Goal: Task Accomplishment & Management: Use online tool/utility

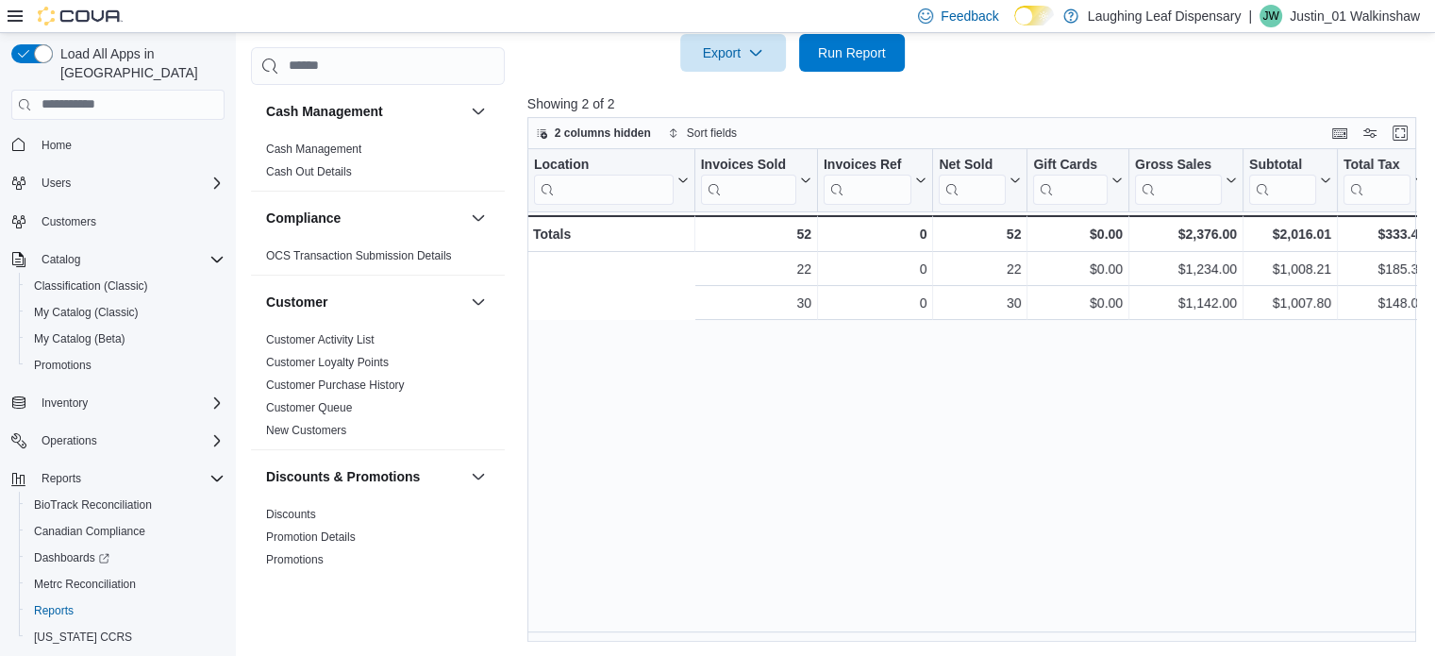
scroll to position [0, 351]
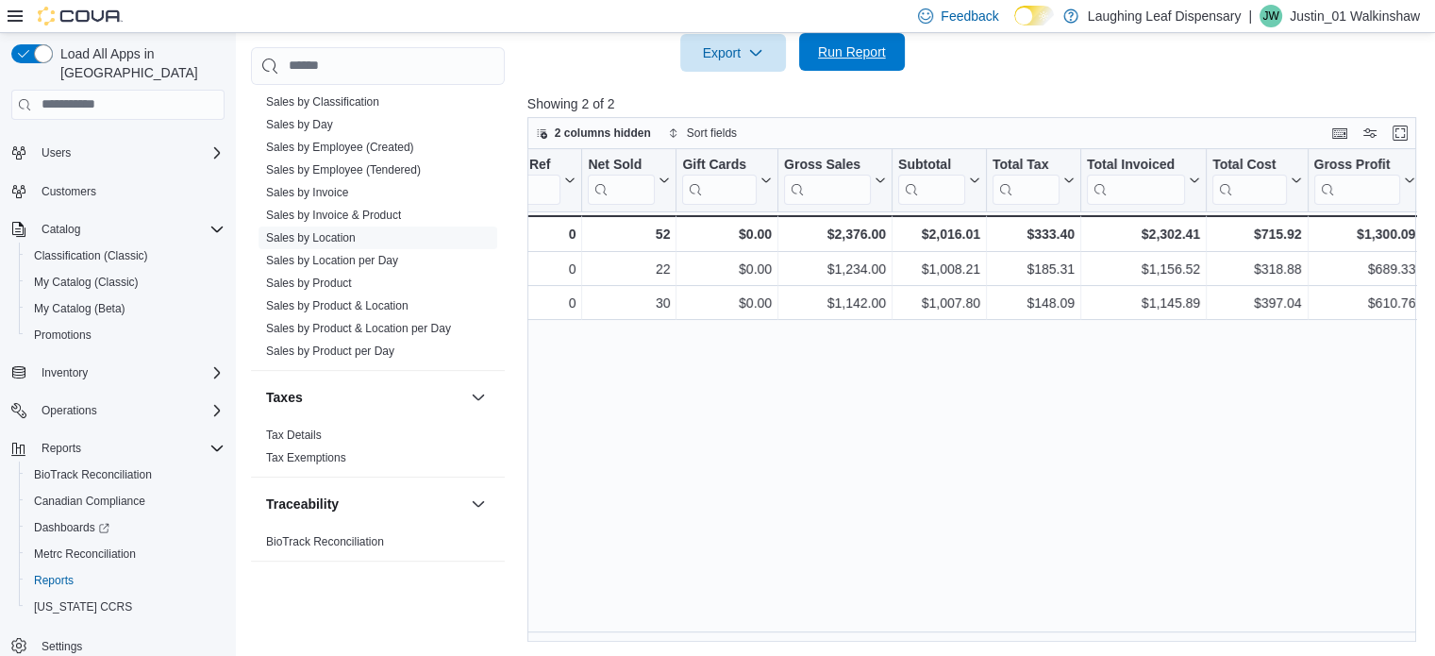
click at [835, 54] on span "Run Report" at bounding box center [852, 51] width 68 height 19
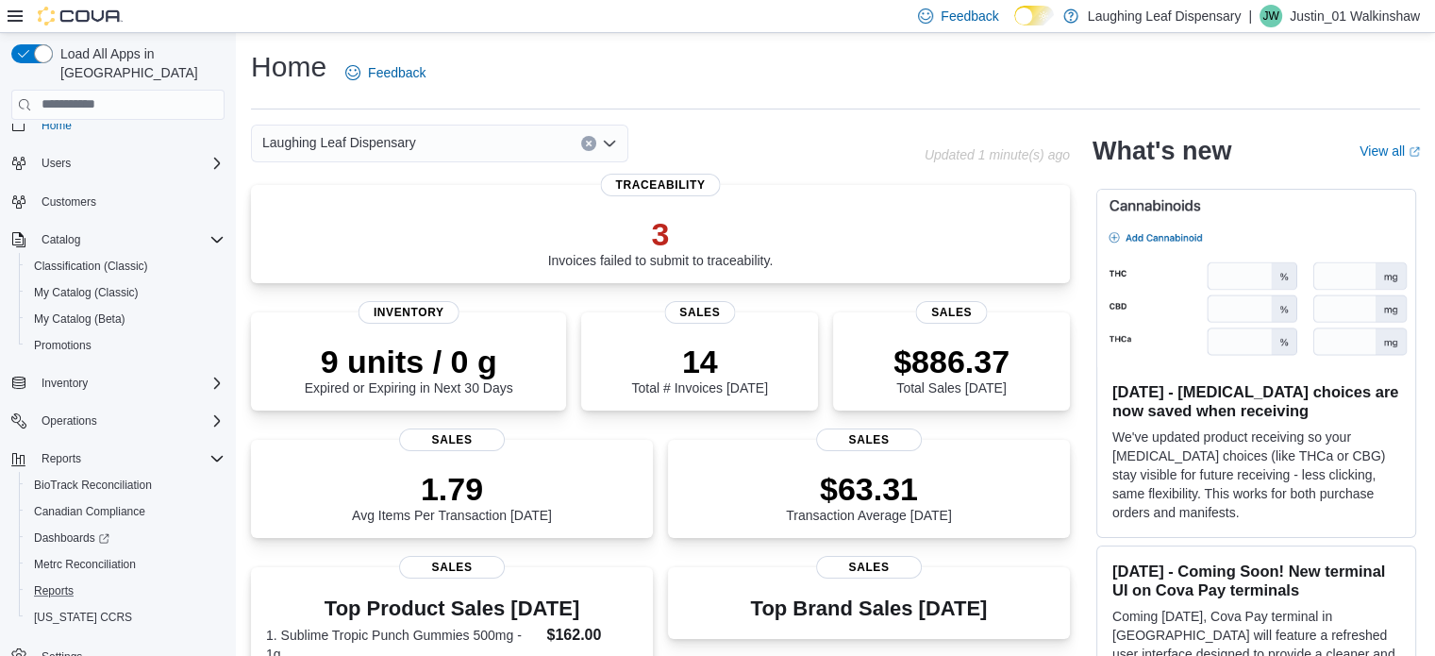
scroll to position [30, 0]
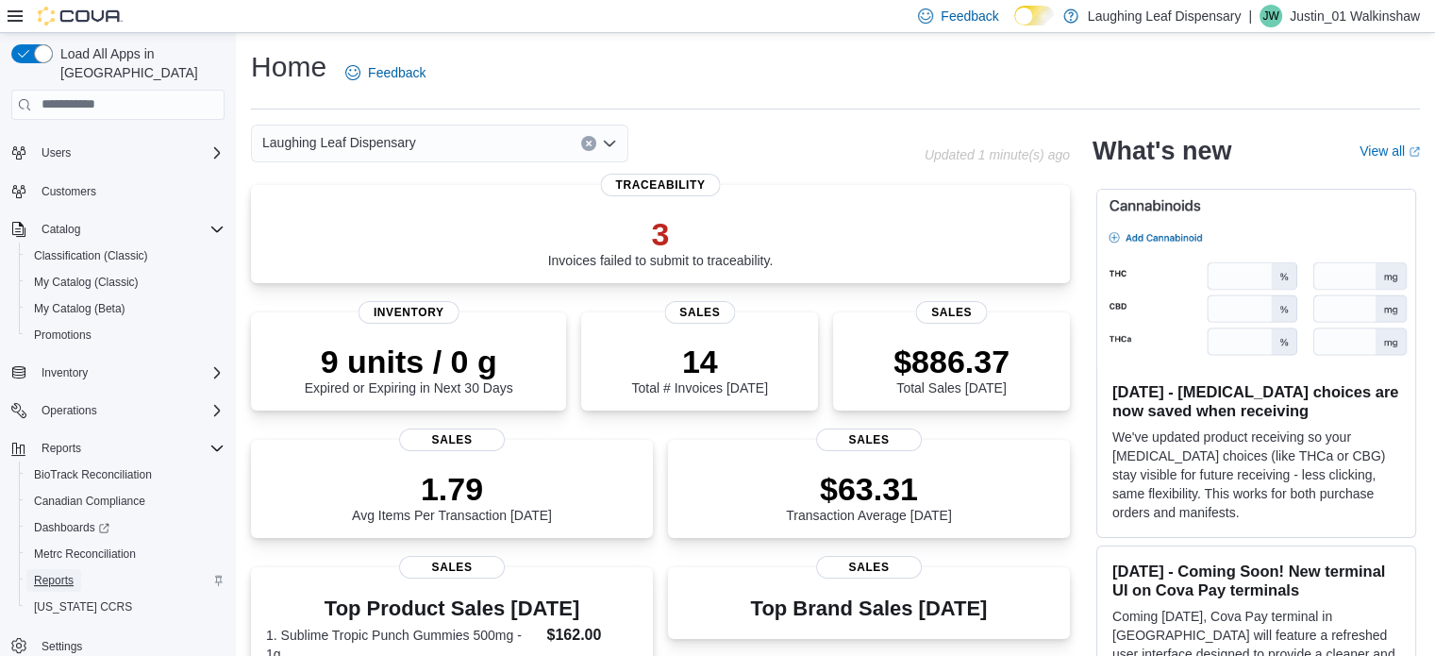
click at [53, 573] on span "Reports" at bounding box center [54, 580] width 40 height 15
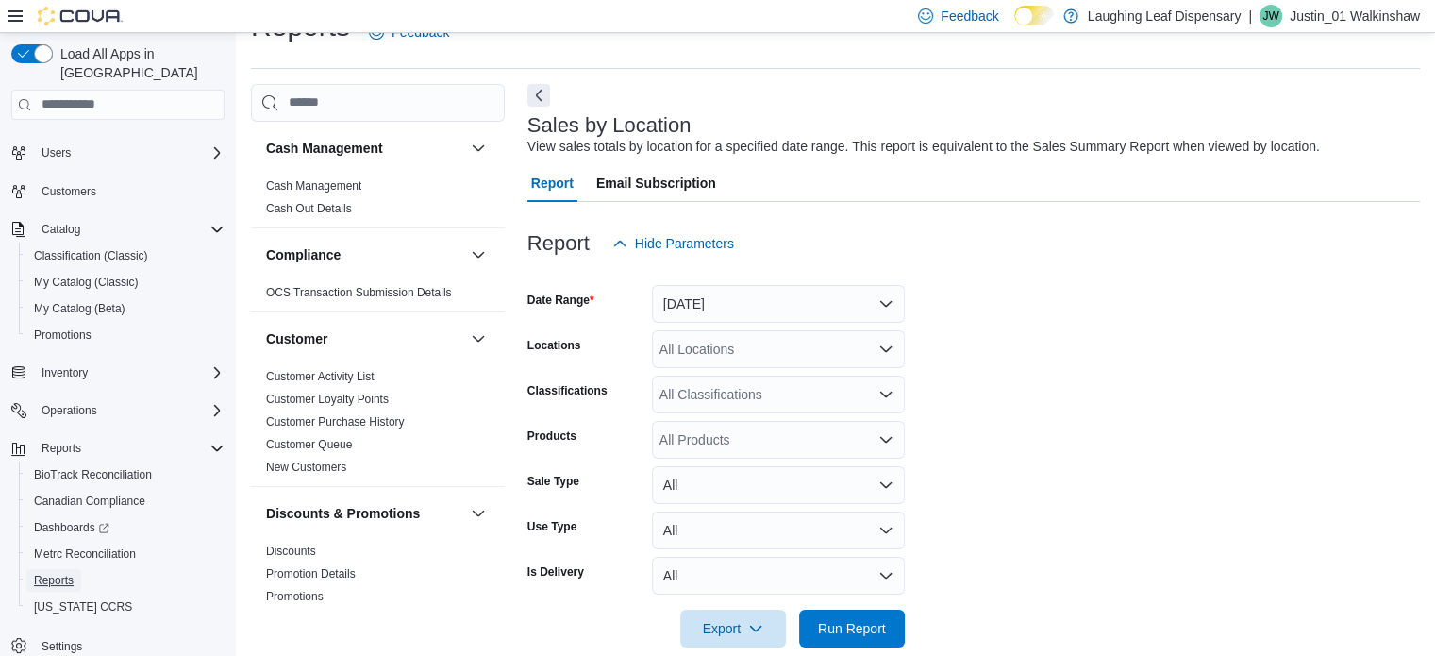
scroll to position [43, 0]
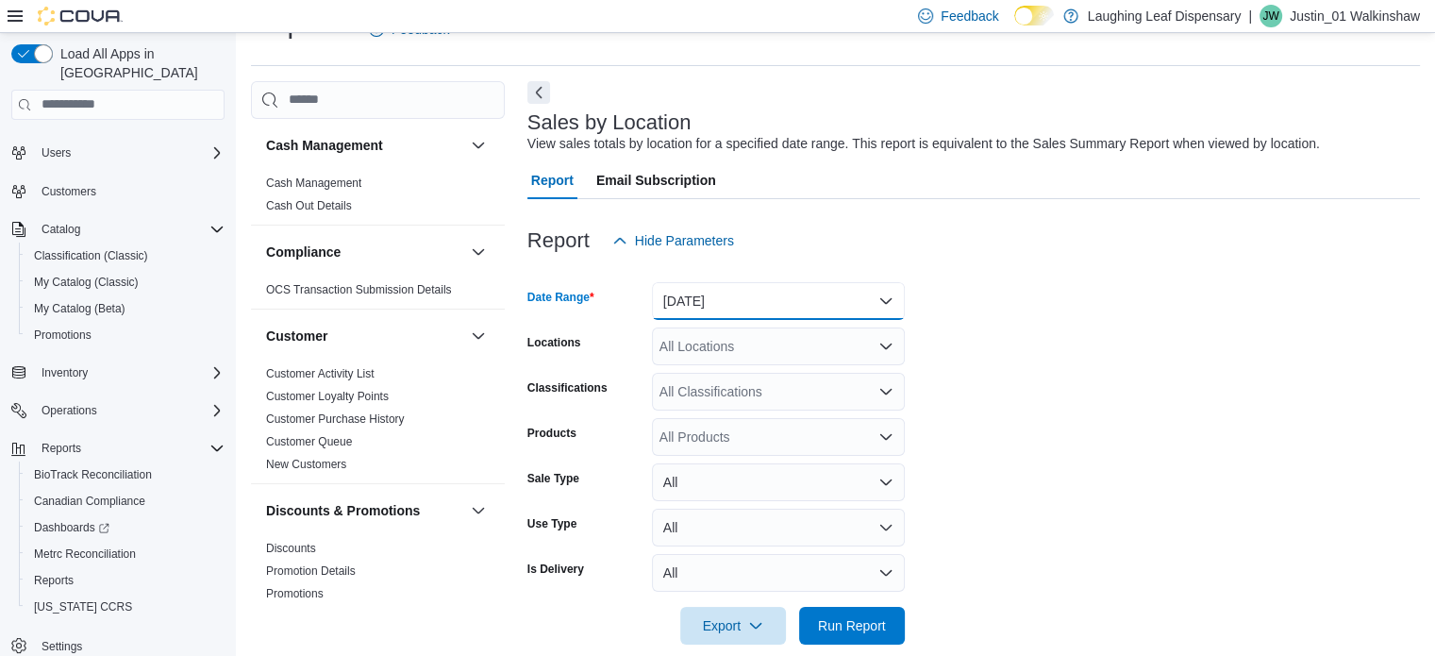
click at [748, 306] on button "[DATE]" at bounding box center [778, 301] width 253 height 38
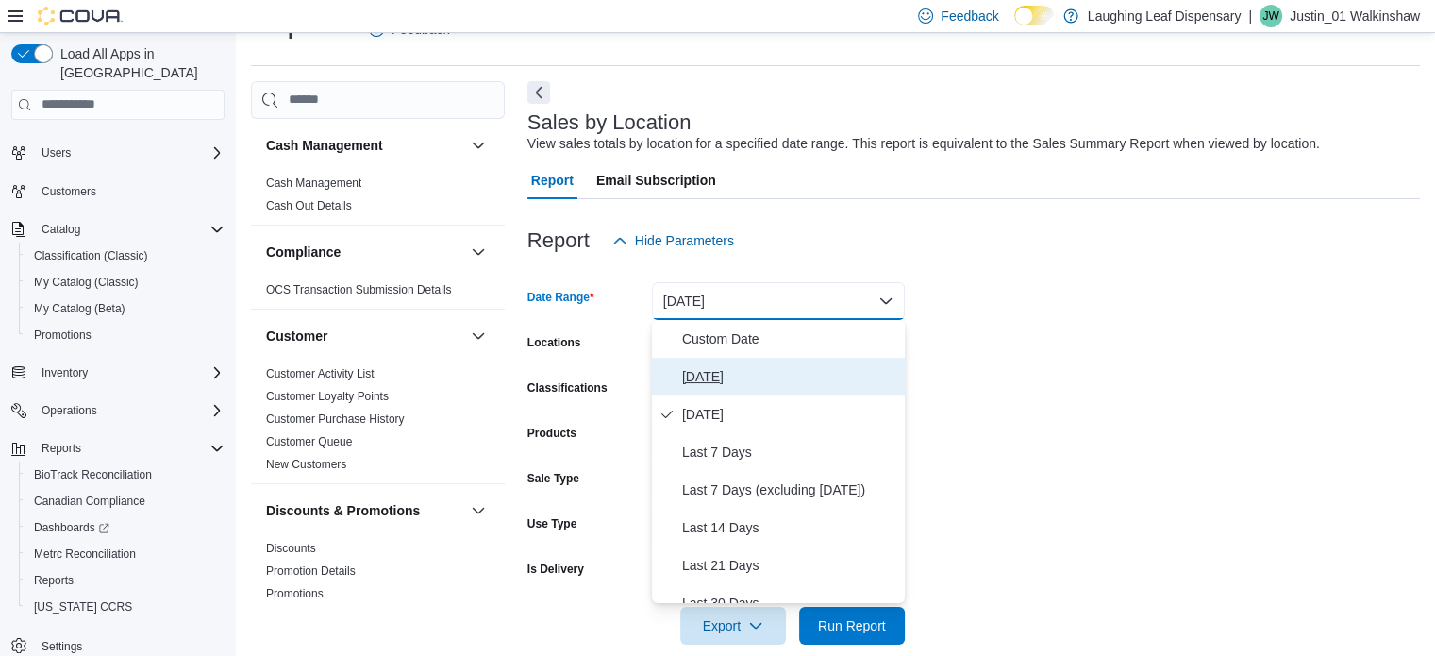
click at [698, 377] on span "[DATE]" at bounding box center [789, 376] width 215 height 23
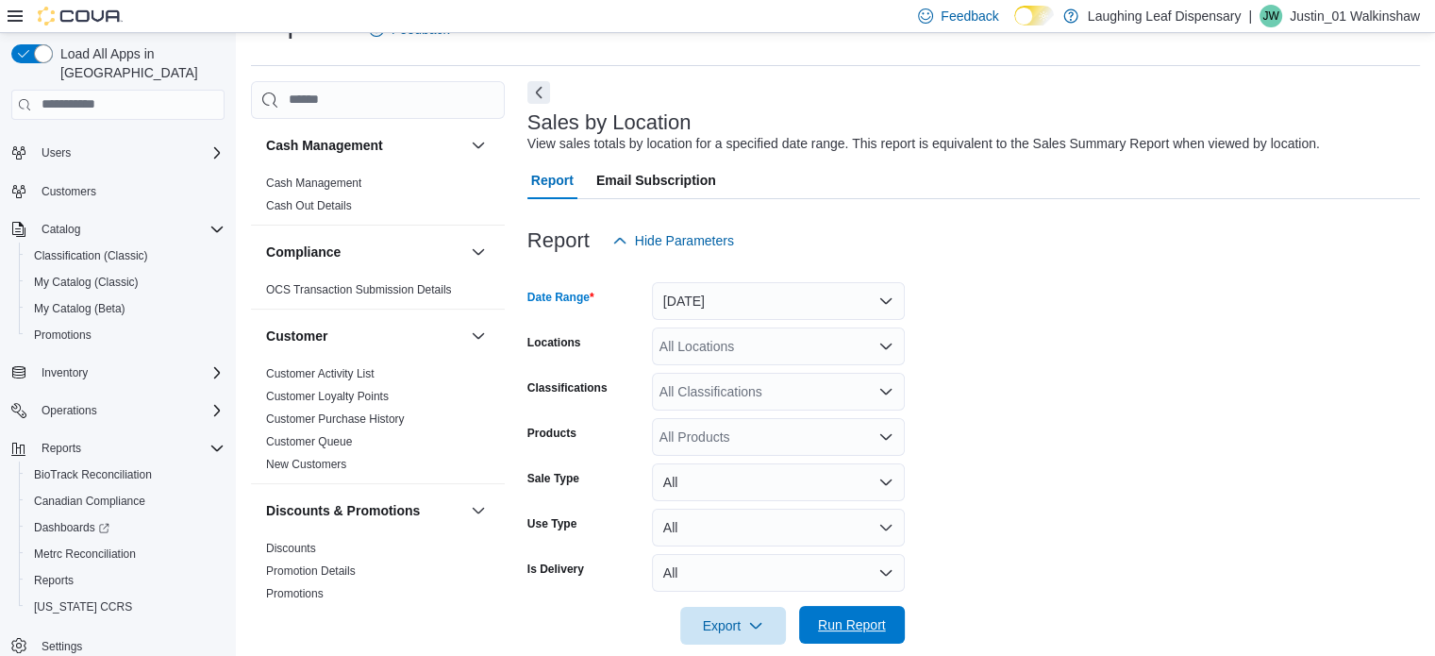
click at [860, 615] on span "Run Report" at bounding box center [851, 625] width 83 height 38
